Goal: Task Accomplishment & Management: Use online tool/utility

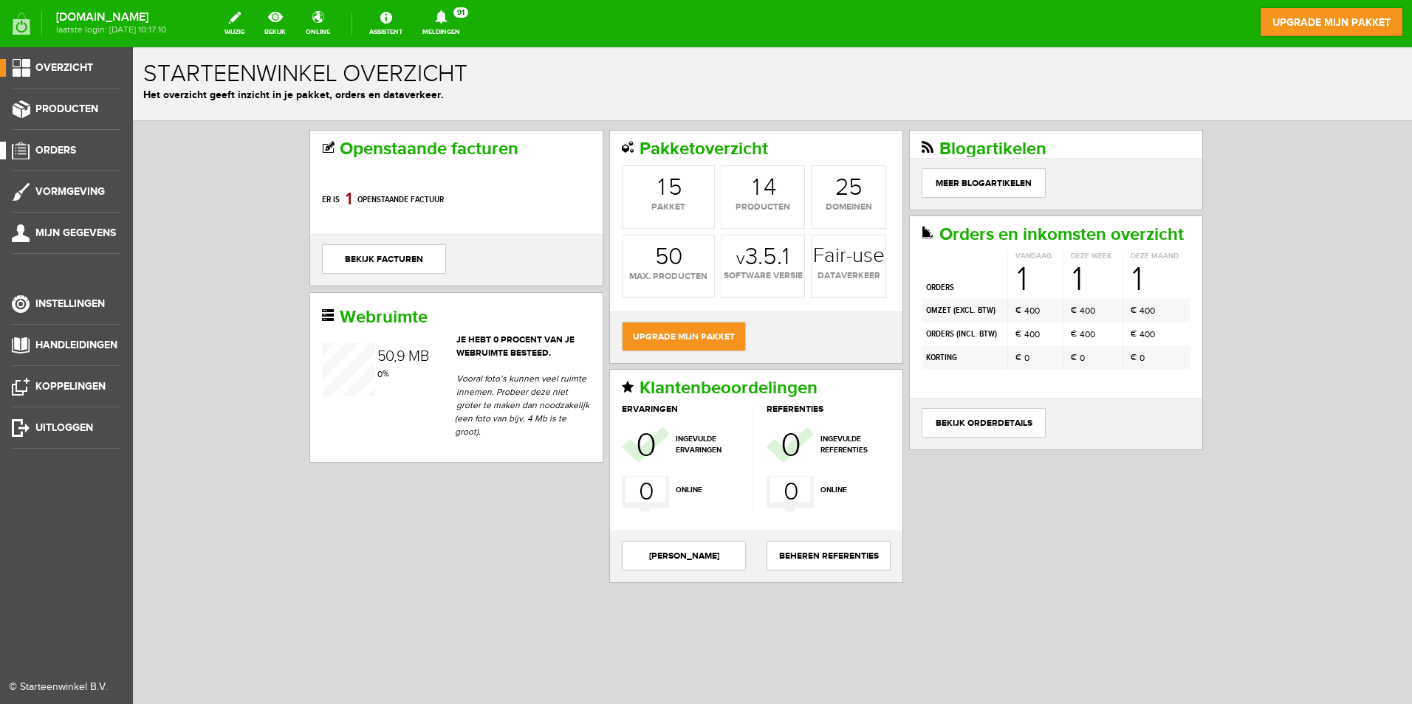
click at [45, 147] on span "Orders" at bounding box center [55, 150] width 41 height 13
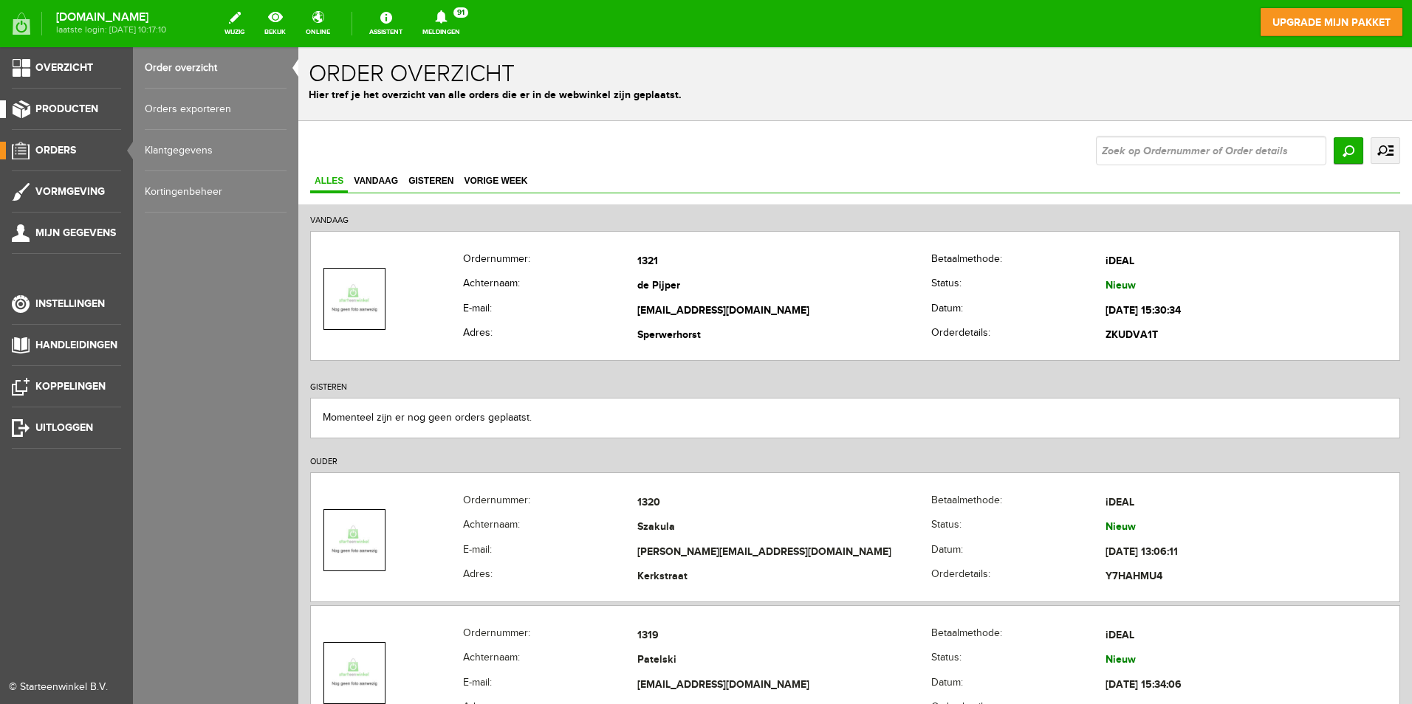
click at [59, 107] on span "Producten" at bounding box center [66, 109] width 63 height 13
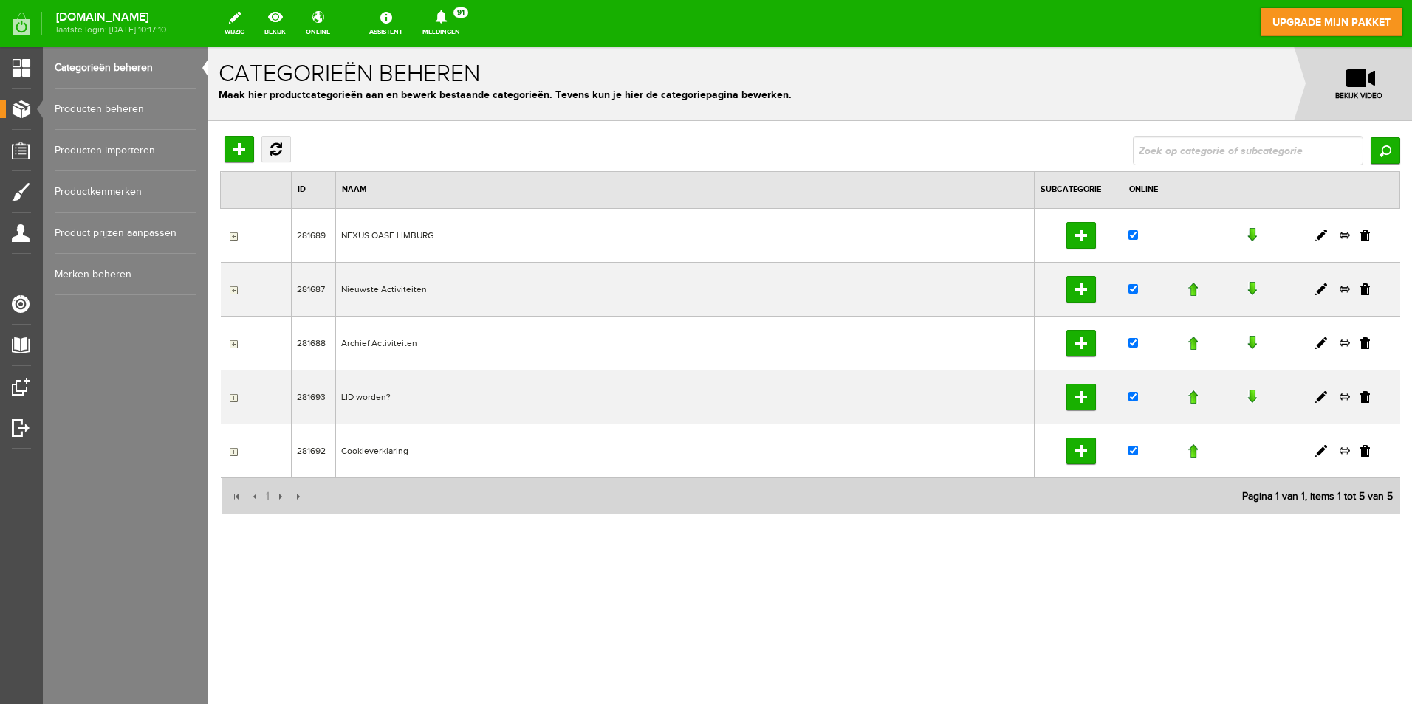
click at [92, 69] on link "Categorieën beheren" at bounding box center [126, 67] width 142 height 41
click at [102, 109] on link "Producten beheren" at bounding box center [126, 109] width 142 height 41
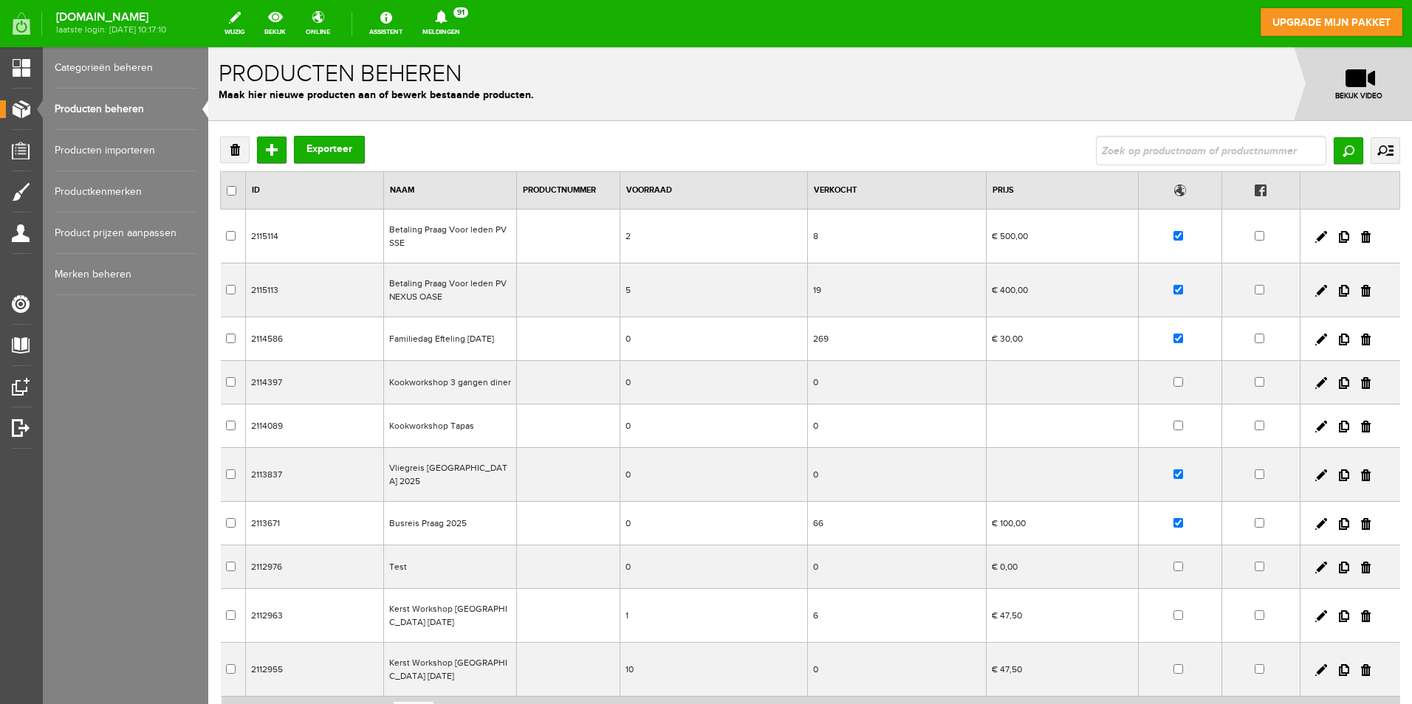
click at [118, 151] on link "Producten importeren" at bounding box center [126, 150] width 142 height 41
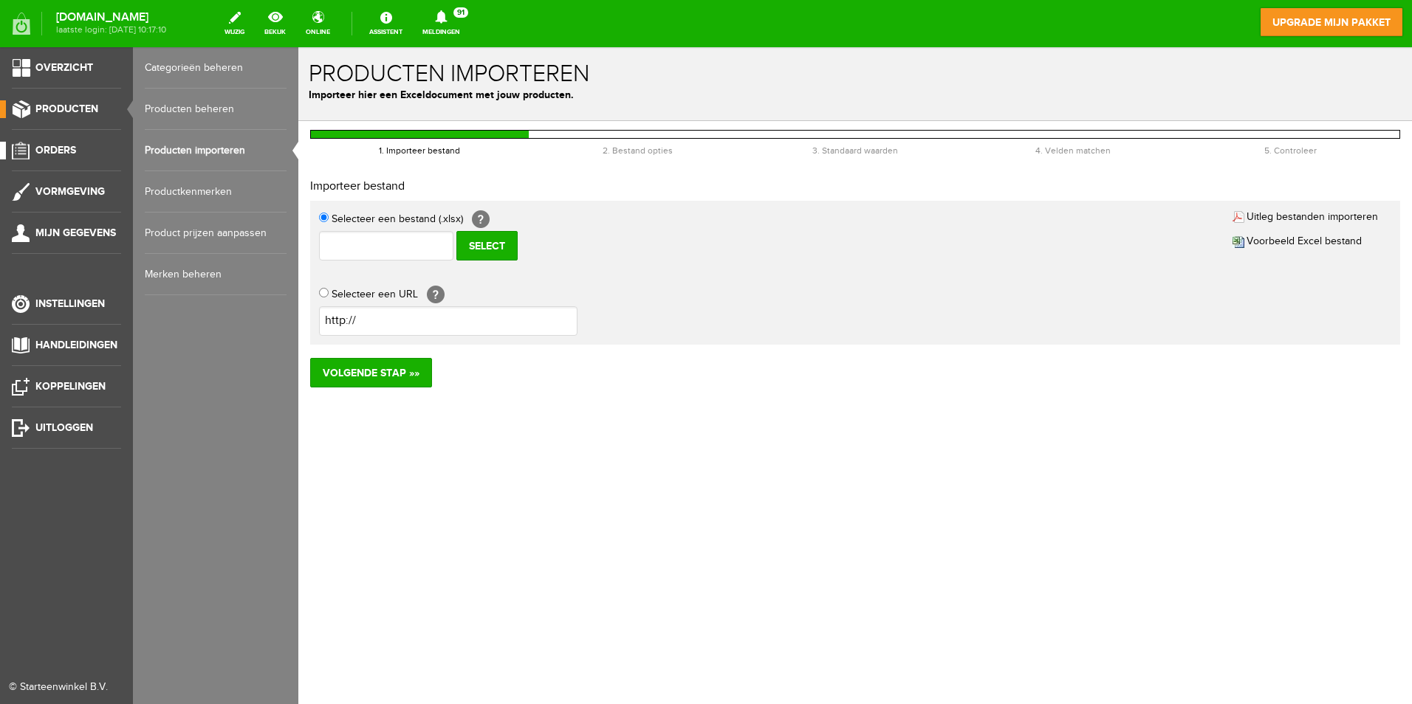
click at [55, 147] on span "Orders" at bounding box center [55, 150] width 41 height 13
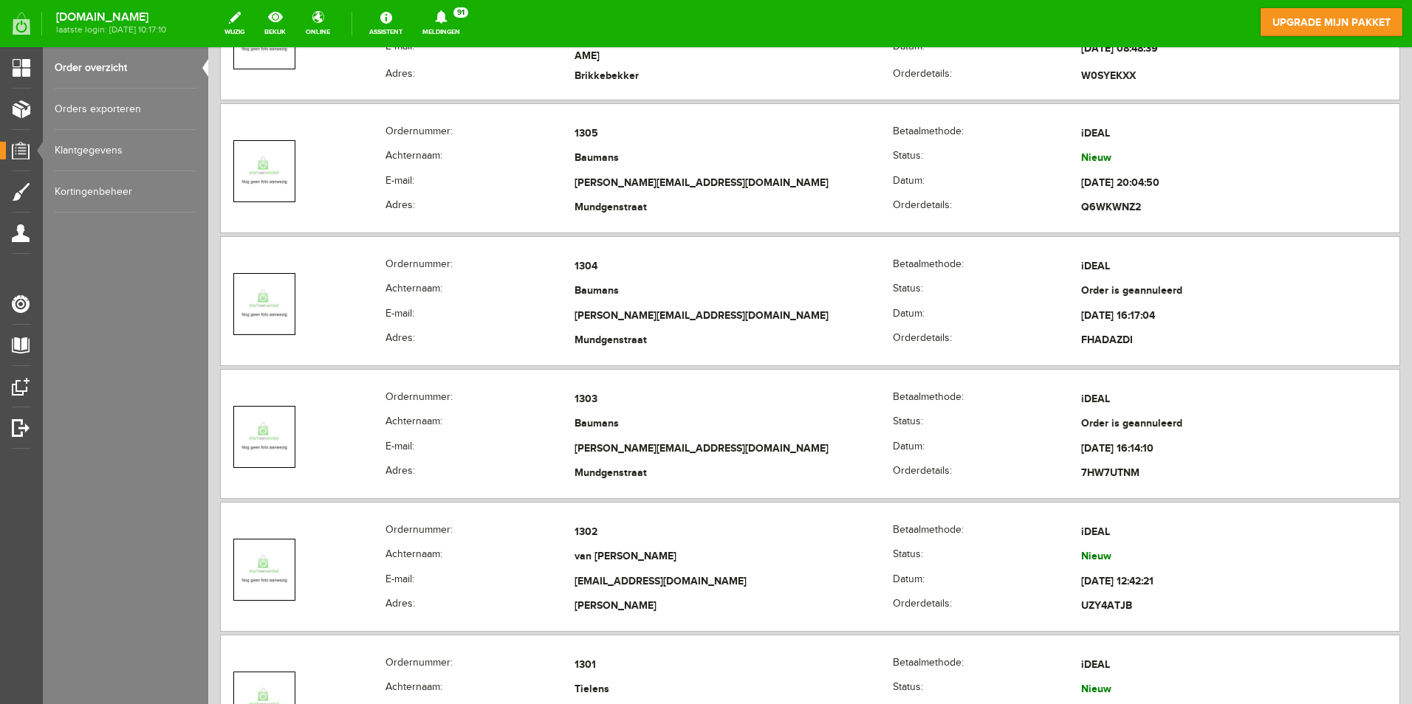
scroll to position [2575, 0]
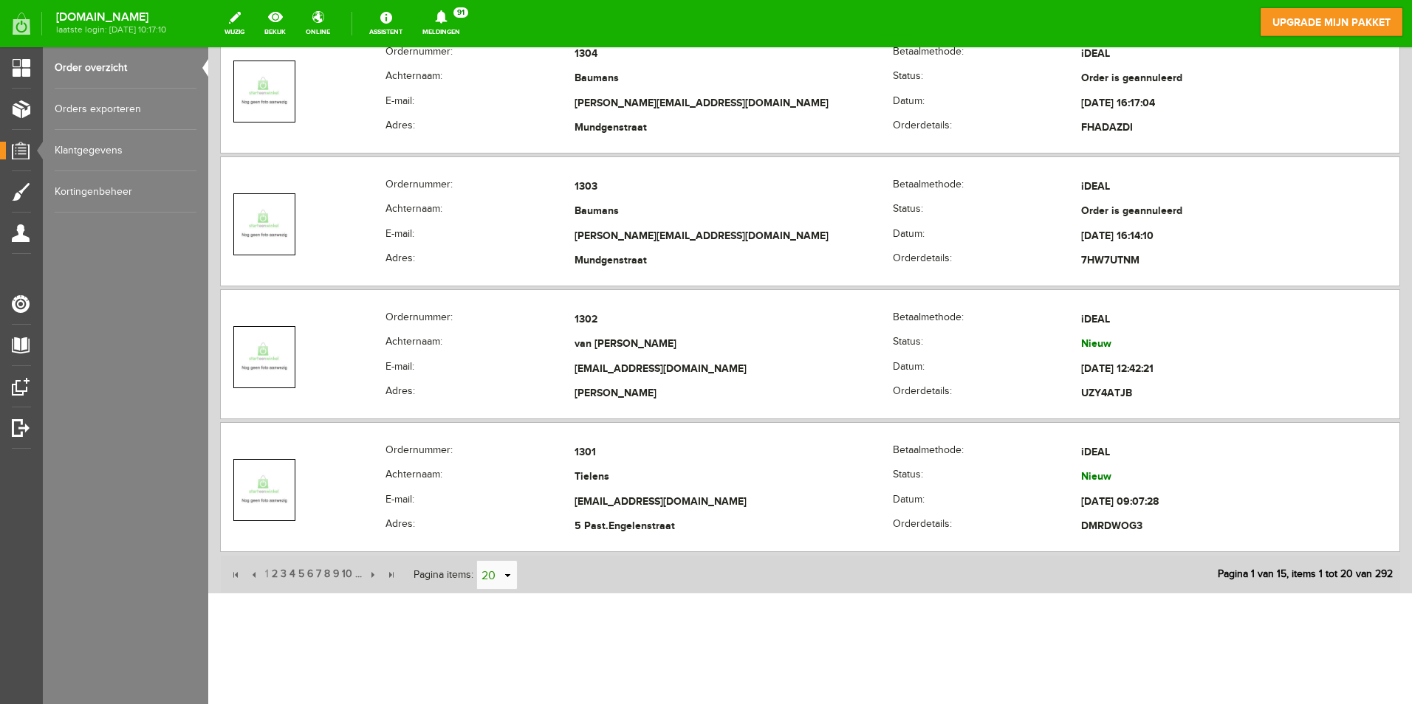
click at [500, 576] on input "20" at bounding box center [489, 576] width 24 height 30
click at [498, 548] on li "50" at bounding box center [498, 547] width 40 height 24
type input "50"
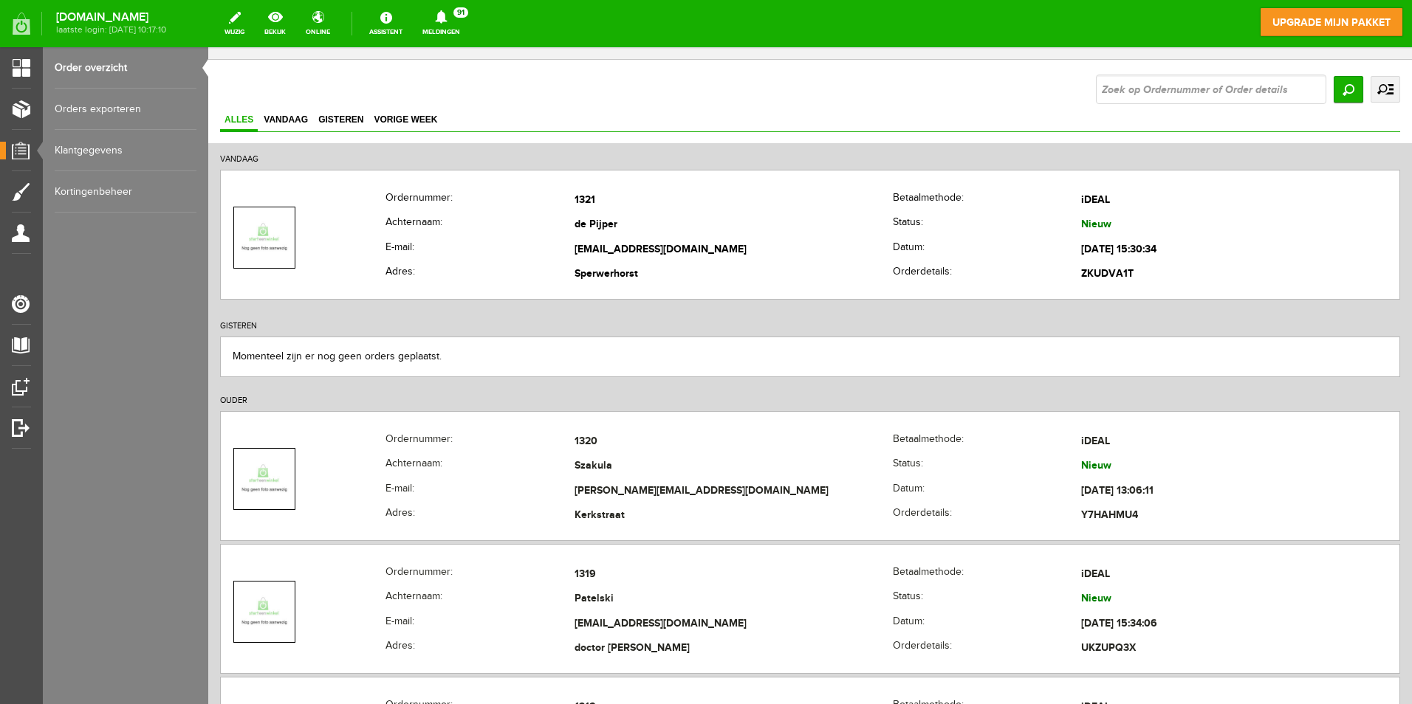
scroll to position [0, 0]
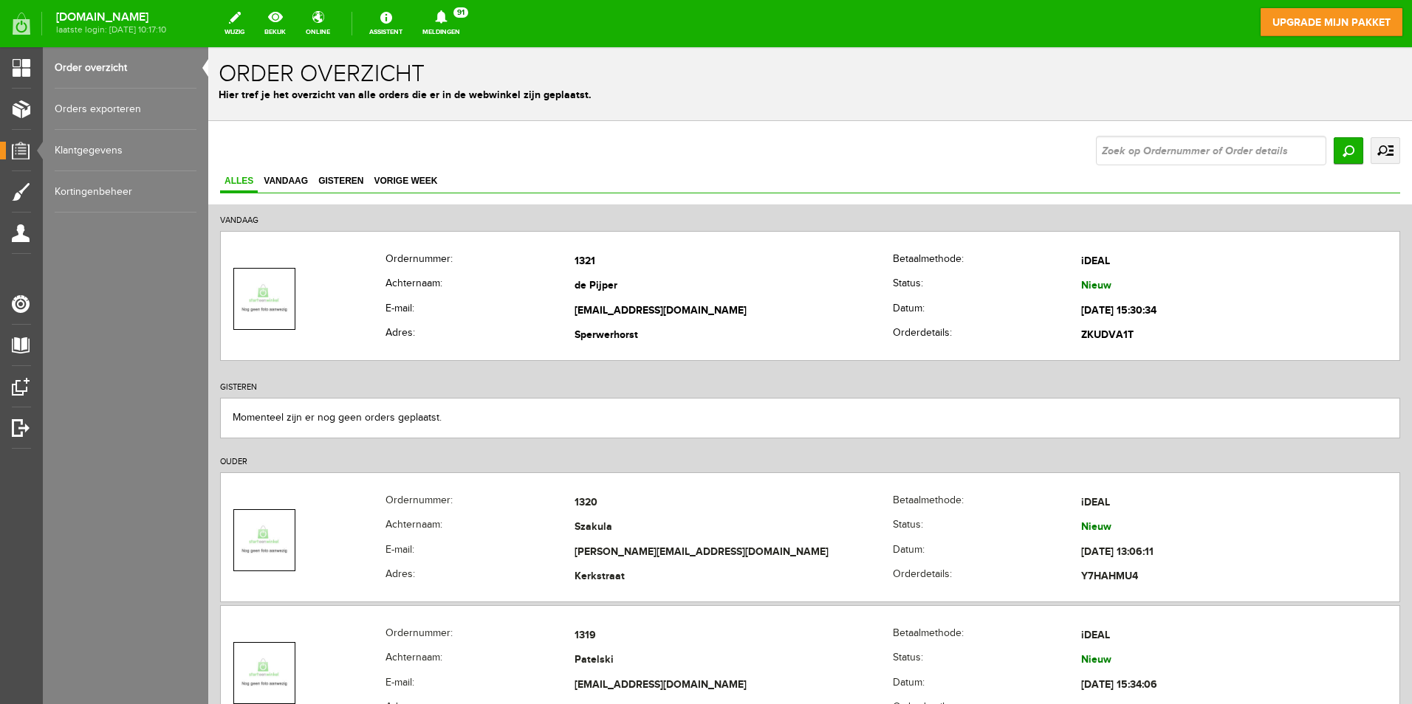
click at [103, 112] on link "Orders exporteren" at bounding box center [126, 109] width 142 height 41
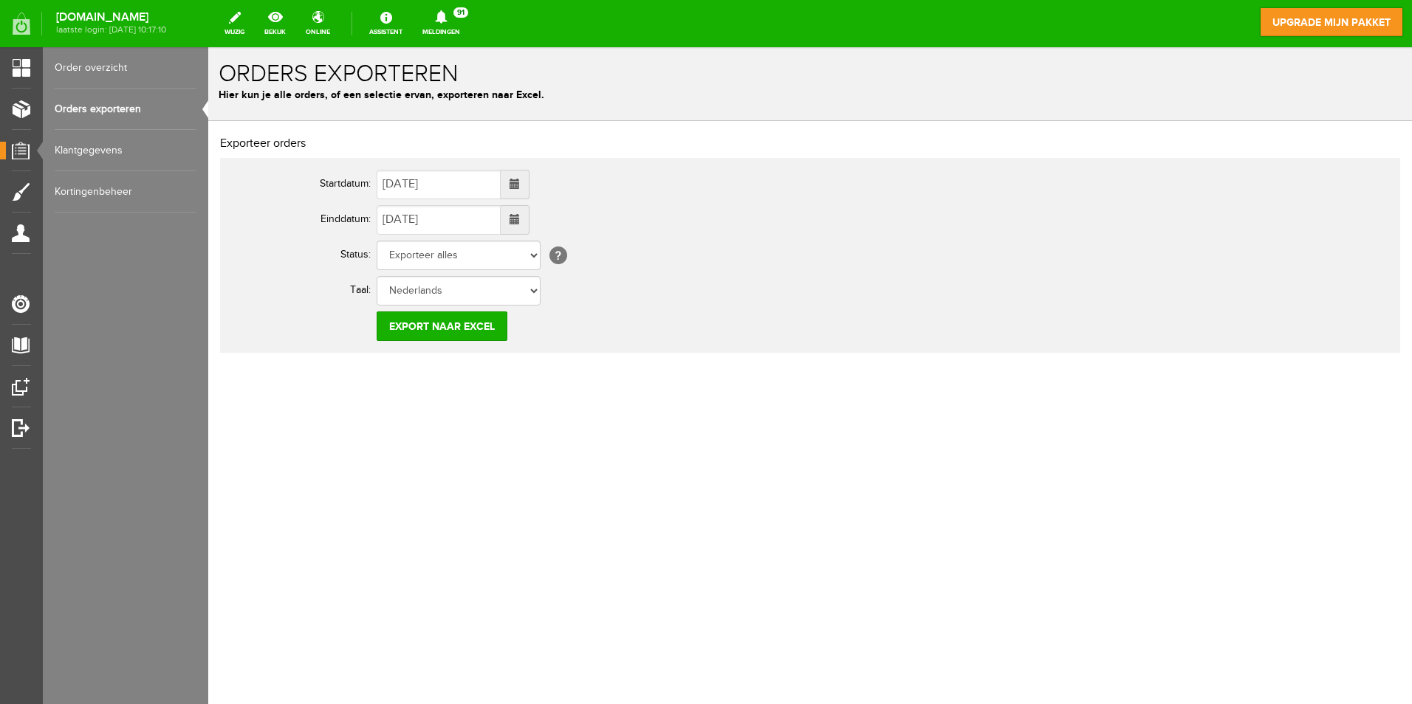
click at [520, 187] on span at bounding box center [514, 184] width 10 height 10
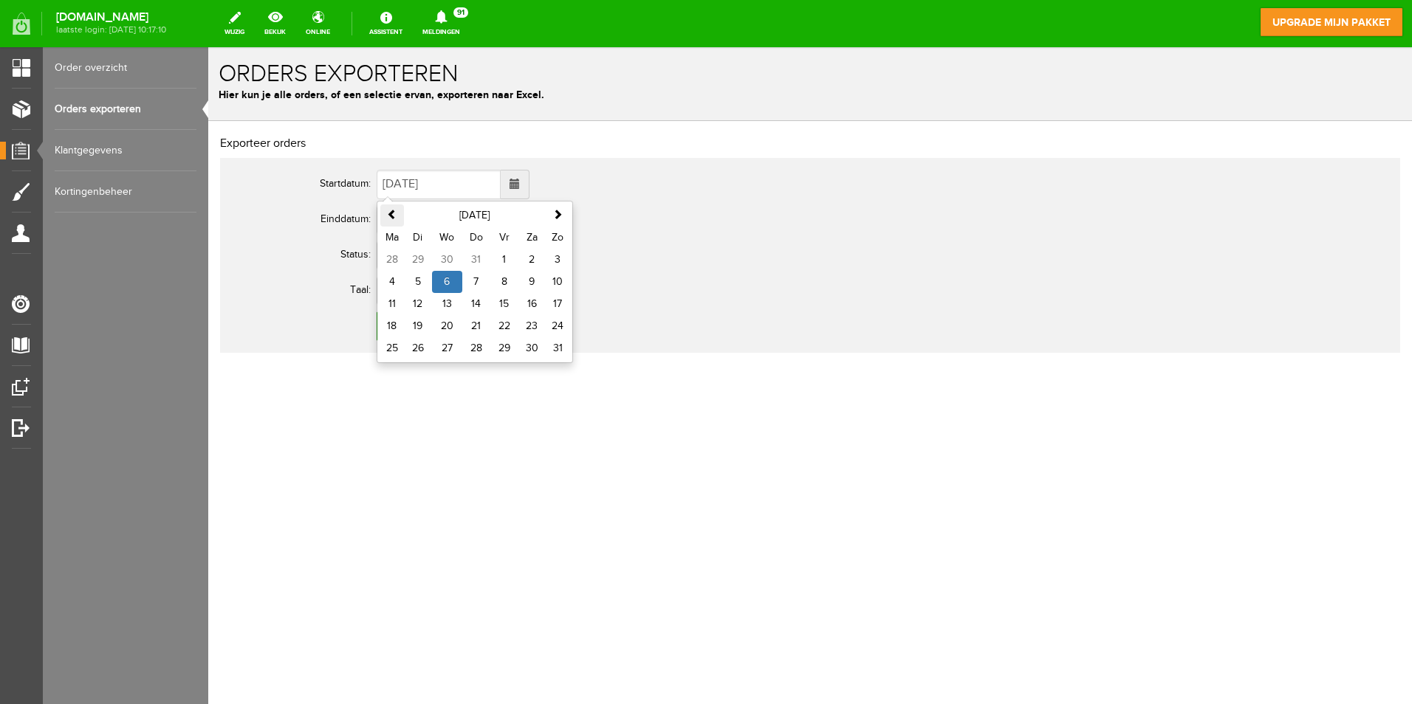
click at [396, 216] on span at bounding box center [392, 214] width 10 height 10
click at [443, 300] on td "11" at bounding box center [447, 304] width 30 height 22
type input "[DATE]"
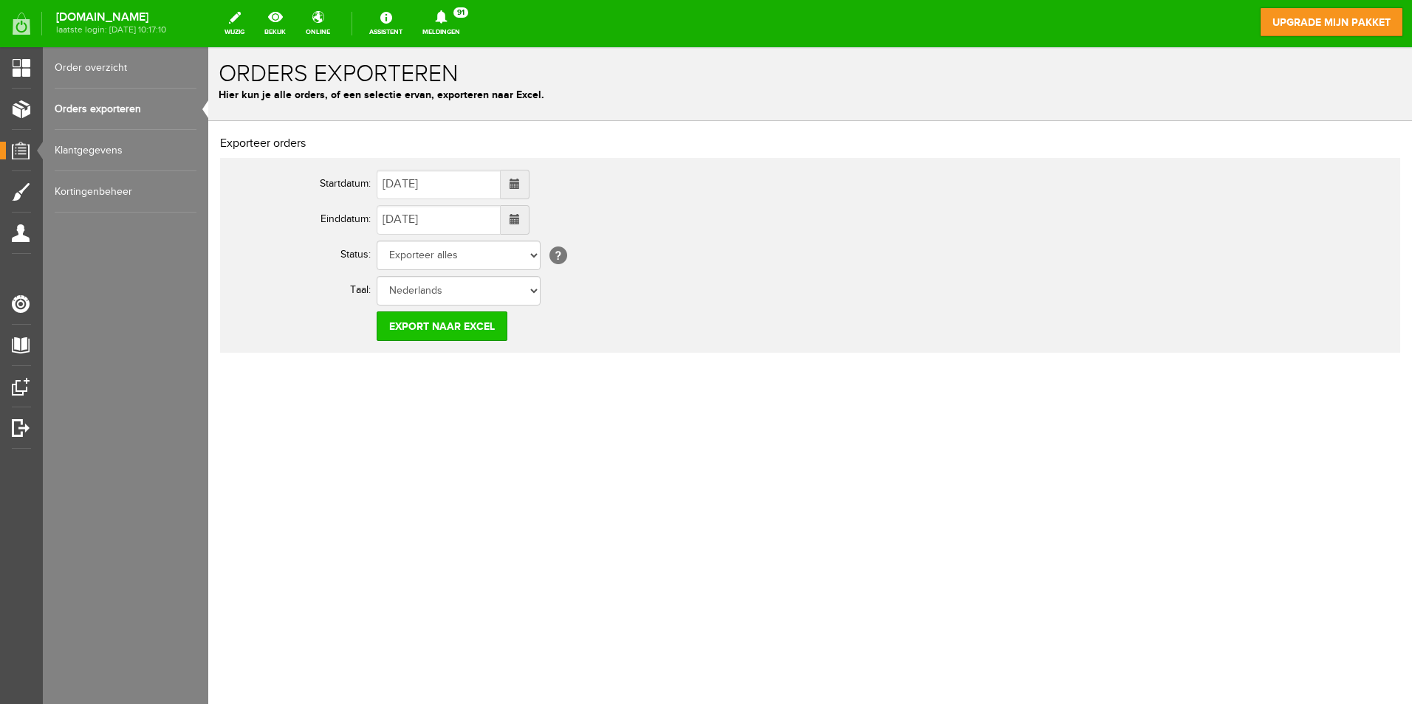
click at [461, 323] on input "Export naar Excel" at bounding box center [442, 327] width 131 height 30
